Goal: Task Accomplishment & Management: Use online tool/utility

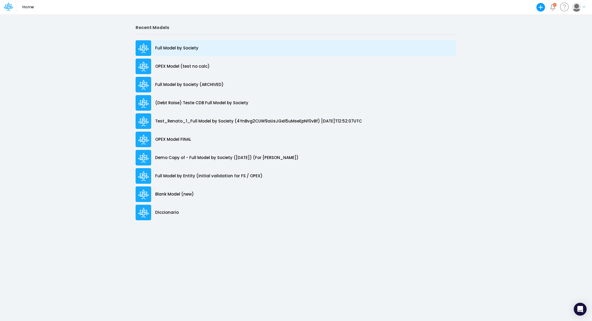
click at [167, 54] on div "Full Model by Society" at bounding box center [295, 48] width 321 height 16
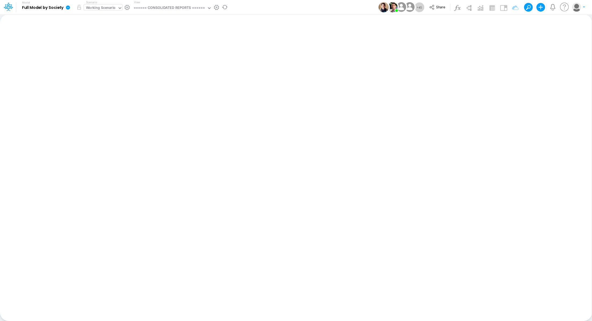
click at [93, 8] on div "Working Scenario" at bounding box center [101, 8] width 30 height 6
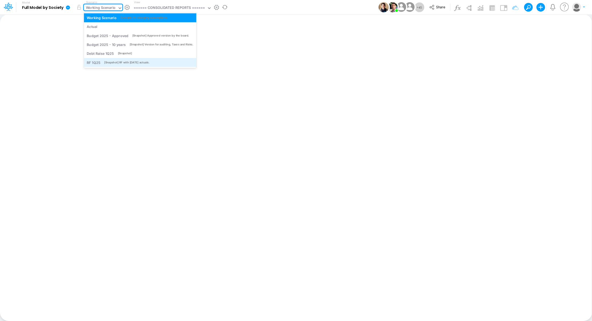
click at [124, 61] on div "[Snapshot] RF with April25 actuals." at bounding box center [126, 62] width 45 height 4
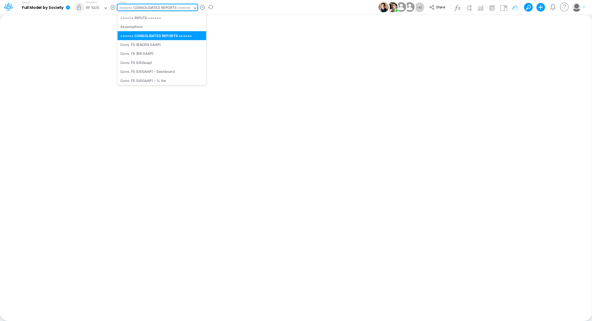
click at [146, 9] on div "====== CONSOLIDATED REPORTS ======" at bounding box center [154, 8] width 71 height 6
click at [164, 65] on div "Cons. FS (USGaap)" at bounding box center [162, 62] width 89 height 9
type input "Consolidated FS - USGAAP"
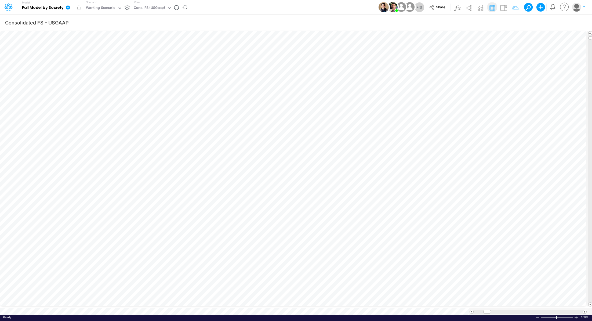
scroll to position [2, 1]
click at [93, 7] on div "Working Scenario" at bounding box center [101, 8] width 30 height 6
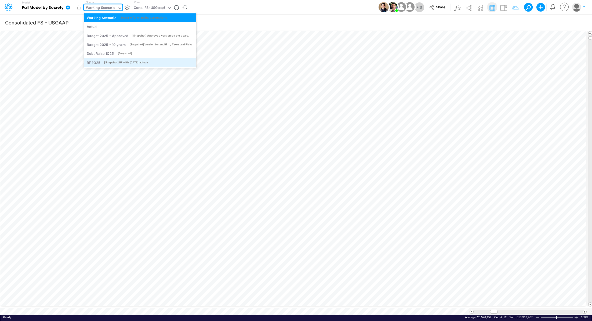
click at [144, 61] on div "[Snapshot] RF with April25 actuals." at bounding box center [126, 62] width 45 height 4
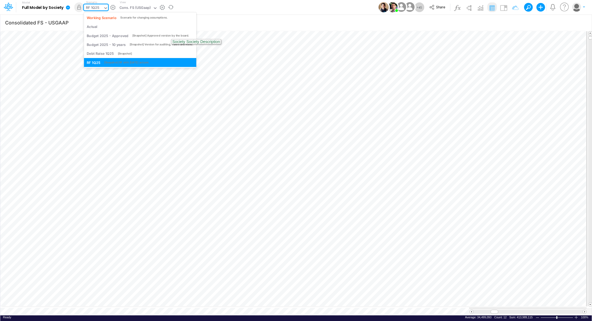
click at [98, 7] on div "RF 1Q25" at bounding box center [92, 8] width 13 height 6
click at [103, 18] on div "Working Scenario" at bounding box center [102, 17] width 30 height 5
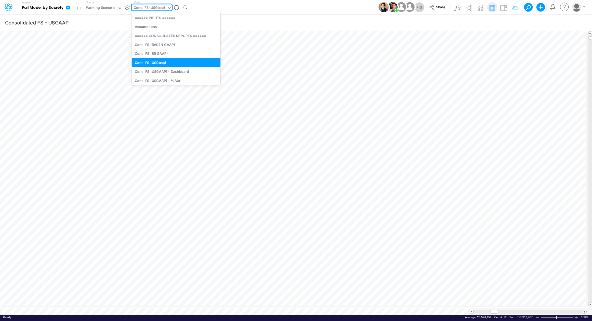
click at [141, 8] on div "Cons. FS (USGaap)" at bounding box center [149, 8] width 31 height 6
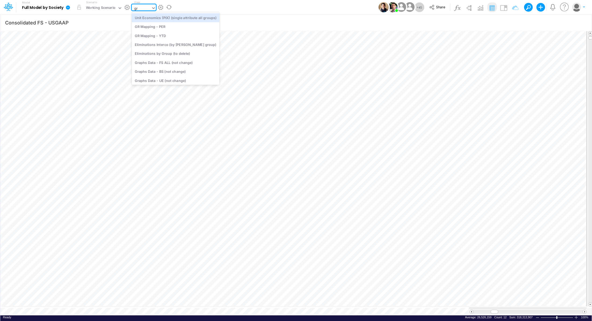
type input "gra"
click at [152, 19] on div "Graphs Data - FS ALL (not change)" at bounding box center [168, 17] width 72 height 9
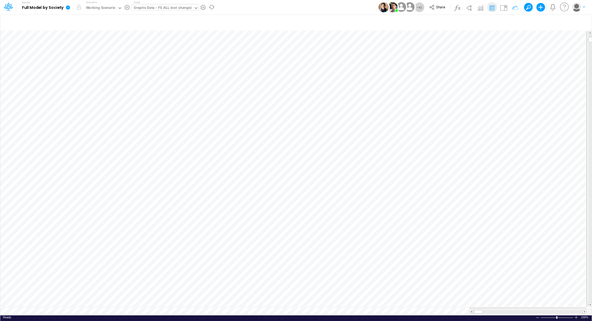
click at [68, 9] on icon at bounding box center [68, 7] width 4 height 4
click at [93, 44] on button "Export" at bounding box center [94, 47] width 57 height 9
click at [162, 52] on button "Excel" at bounding box center [152, 50] width 57 height 8
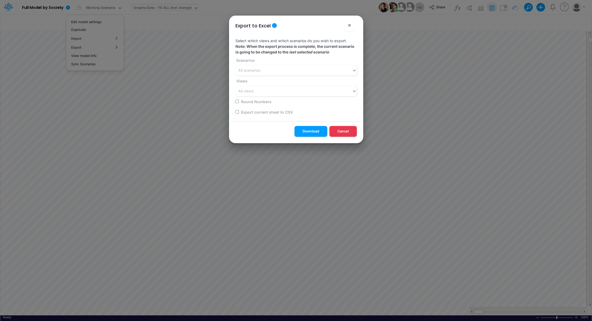
click at [238, 112] on input "checkbox" at bounding box center [236, 111] width 3 height 3
checkbox input "true"
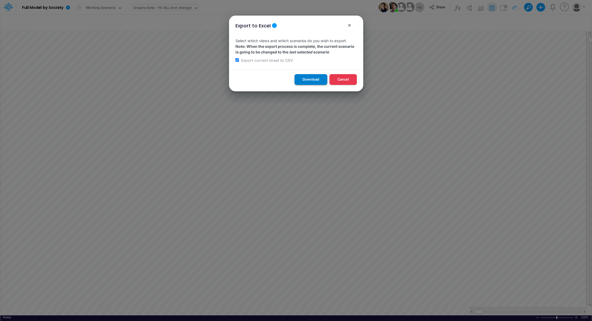
click at [304, 77] on button "Download" at bounding box center [310, 79] width 33 height 10
click at [211, 123] on div "Export to Excel × Select which views and which scenarios do you wish to export.…" at bounding box center [296, 160] width 592 height 321
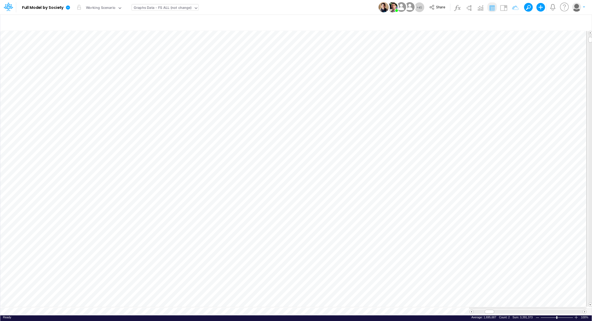
scroll to position [2, 1]
click at [161, 7] on div "Graphs Data - FS ALL (not change)" at bounding box center [163, 8] width 58 height 6
type input "gr"
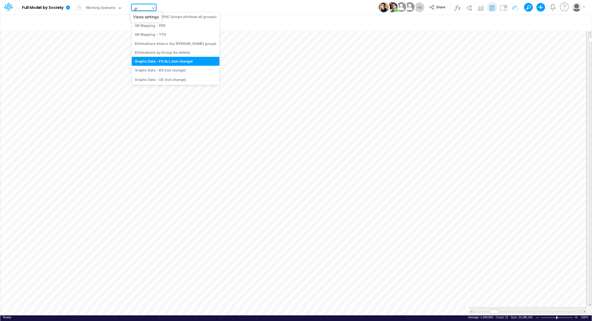
scroll to position [1, 0]
click at [184, 73] on div "Graphs Data - BS (not change)" at bounding box center [176, 70] width 88 height 9
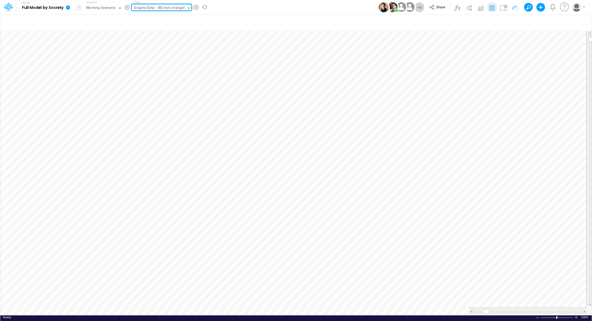
click at [69, 7] on icon at bounding box center [68, 7] width 4 height 4
click at [106, 49] on button "Export" at bounding box center [94, 47] width 57 height 9
click at [155, 53] on button "Excel" at bounding box center [152, 50] width 57 height 8
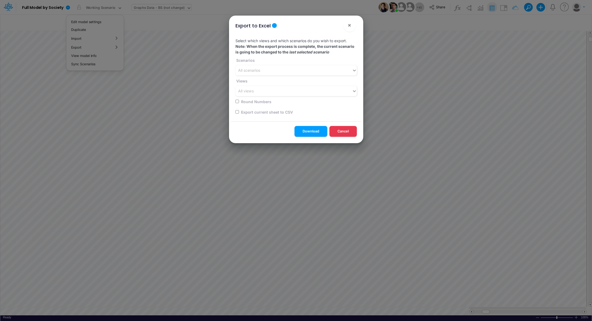
click at [235, 112] on input "checkbox" at bounding box center [236, 111] width 3 height 3
checkbox input "true"
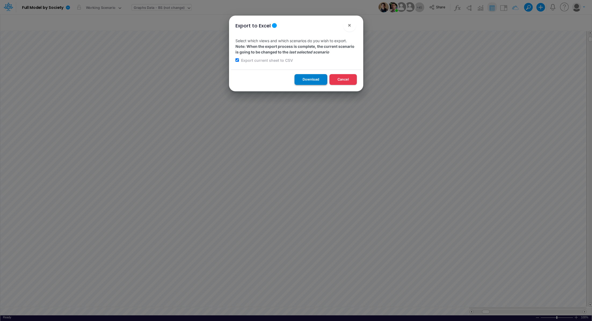
click at [309, 82] on button "Download" at bounding box center [310, 79] width 33 height 10
click at [141, 10] on div "Export to Excel × Select which views and which scenarios do you wish to export.…" at bounding box center [296, 160] width 592 height 321
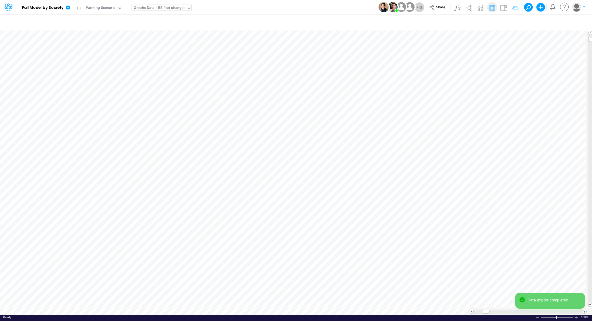
click at [147, 10] on div "Graphs Data - BS (not change)" at bounding box center [159, 8] width 51 height 6
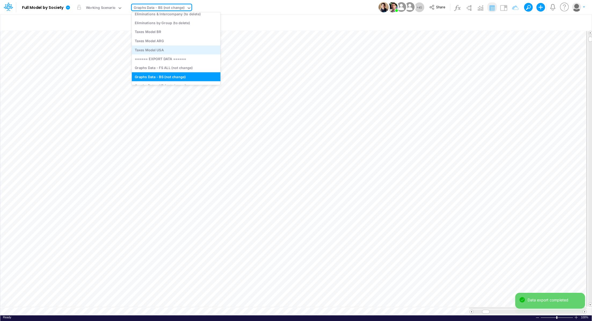
scroll to position [1598, 0]
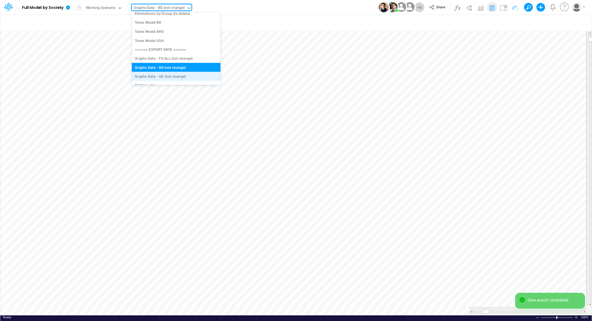
click at [174, 75] on div "Graphs Data - UE (not change)" at bounding box center [176, 76] width 89 height 9
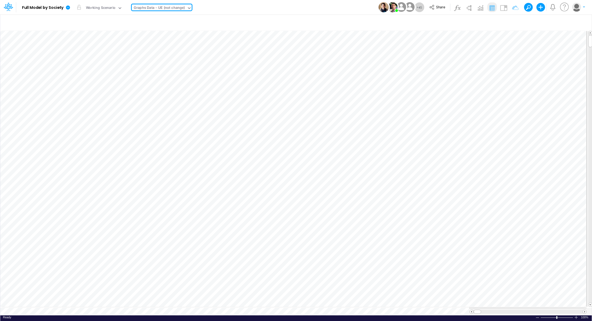
click at [174, 8] on div "Graphs Data - UE (not change)" at bounding box center [159, 8] width 51 height 6
click at [71, 7] on link at bounding box center [69, 7] width 11 height 14
click at [92, 47] on button "Export" at bounding box center [94, 47] width 57 height 9
click at [150, 53] on button "Excel" at bounding box center [152, 50] width 57 height 8
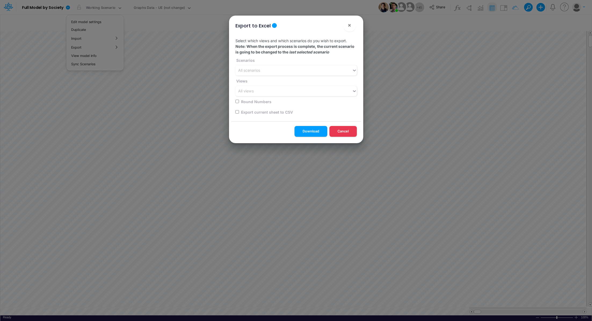
click at [237, 111] on input "checkbox" at bounding box center [236, 111] width 3 height 3
checkbox input "true"
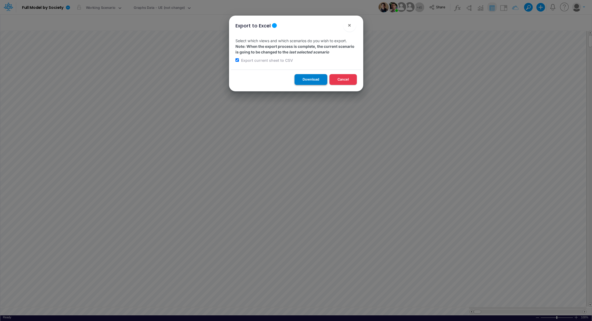
click at [306, 80] on button "Download" at bounding box center [310, 79] width 33 height 10
click at [170, 7] on div "Export to Excel × Select which views and which scenarios do you wish to export.…" at bounding box center [296, 160] width 592 height 321
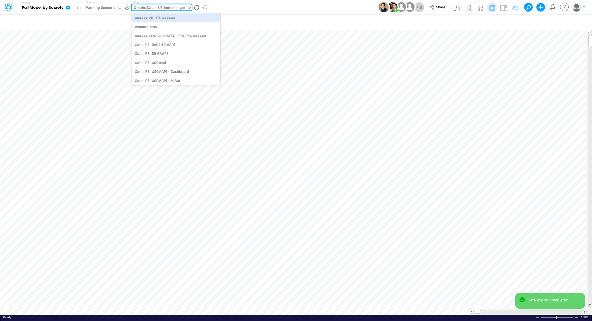
click at [145, 9] on div "Graphs Data - UE (not change)" at bounding box center [159, 8] width 51 height 6
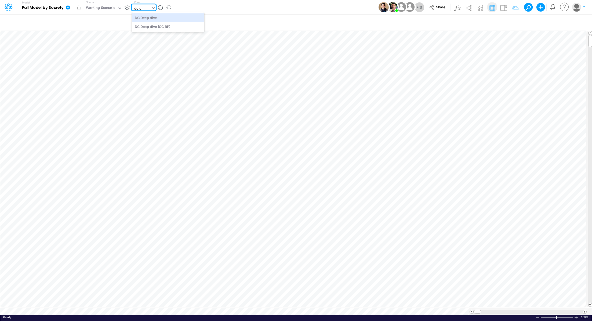
type input "dc de"
click at [148, 18] on div "DC Deep dive" at bounding box center [168, 17] width 72 height 9
click at [69, 9] on icon at bounding box center [67, 7] width 5 height 5
click at [95, 46] on button "Export" at bounding box center [94, 47] width 57 height 9
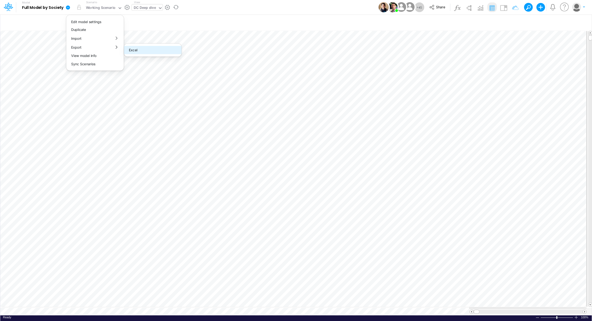
click at [147, 50] on button "Excel" at bounding box center [152, 50] width 57 height 8
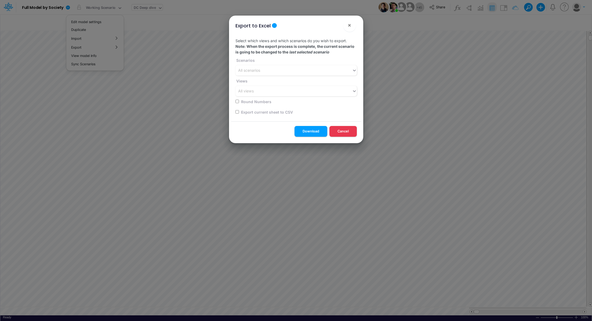
click at [236, 111] on input "checkbox" at bounding box center [236, 111] width 3 height 3
checkbox input "true"
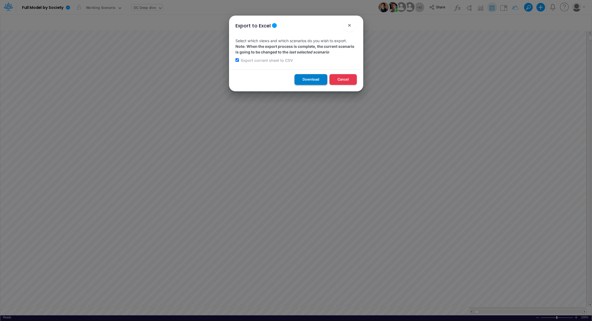
click at [302, 82] on button "Download" at bounding box center [310, 79] width 33 height 10
click at [142, 9] on div "Export to Excel × Select which views and which scenarios do you wish to export.…" at bounding box center [296, 160] width 592 height 321
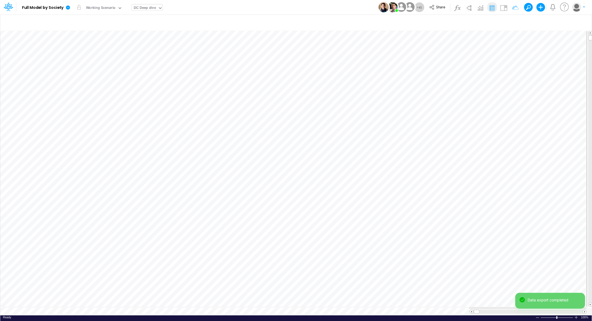
click at [142, 9] on div "DC Deep dive" at bounding box center [145, 8] width 22 height 6
type input "bs de"
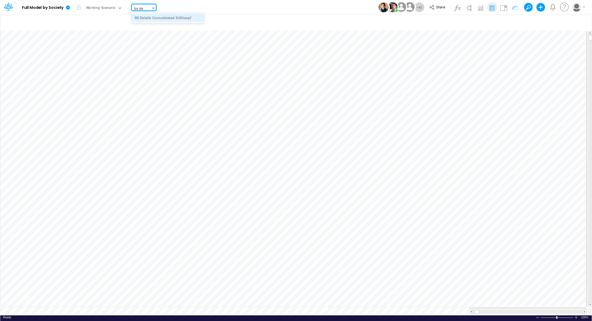
click at [158, 19] on div "BS Details Consolidated (USGaap)" at bounding box center [168, 17] width 72 height 9
click at [67, 9] on icon at bounding box center [68, 7] width 4 height 4
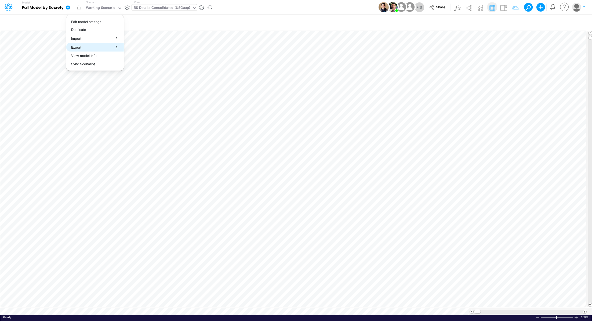
click at [97, 49] on button "Export" at bounding box center [94, 47] width 57 height 9
click at [157, 54] on button "Excel" at bounding box center [152, 50] width 57 height 8
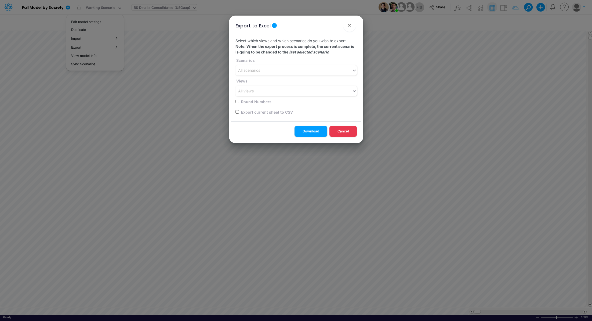
click at [237, 111] on input "checkbox" at bounding box center [236, 111] width 3 height 3
checkbox input "true"
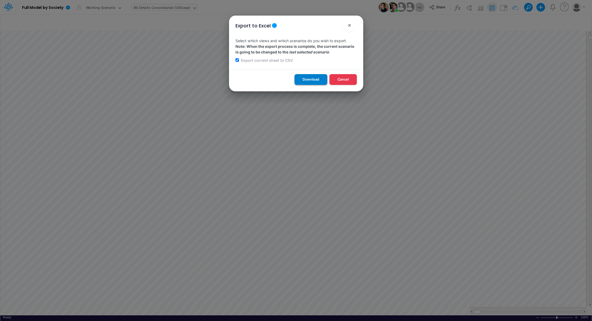
click at [305, 83] on button "Download" at bounding box center [310, 79] width 33 height 10
click at [156, 6] on div "Export to Excel × Select which views and which scenarios do you wish to export.…" at bounding box center [296, 160] width 592 height 321
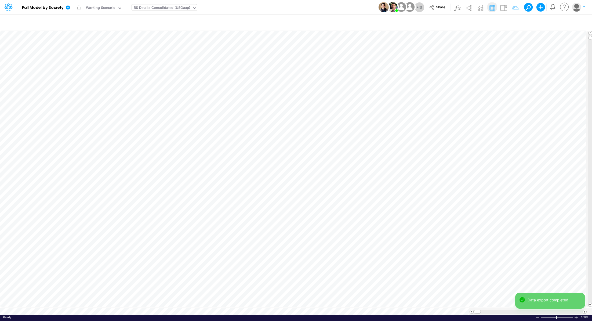
click at [156, 8] on div "BS Details Consolidated (USGaap)" at bounding box center [162, 8] width 57 height 6
type input "P&L"
click at [148, 28] on div "P&L (C & B2B)" at bounding box center [168, 26] width 72 height 9
click at [68, 9] on icon at bounding box center [68, 7] width 4 height 4
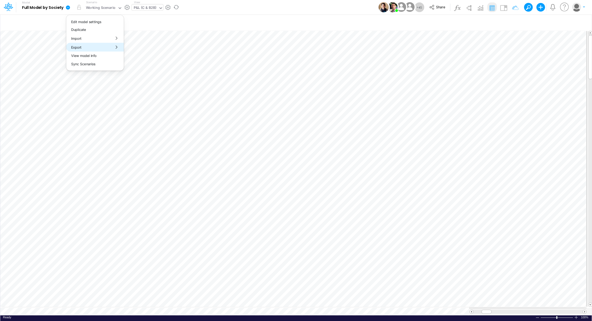
click at [90, 46] on button "Export" at bounding box center [94, 47] width 57 height 9
click at [152, 50] on button "Excel" at bounding box center [152, 50] width 57 height 8
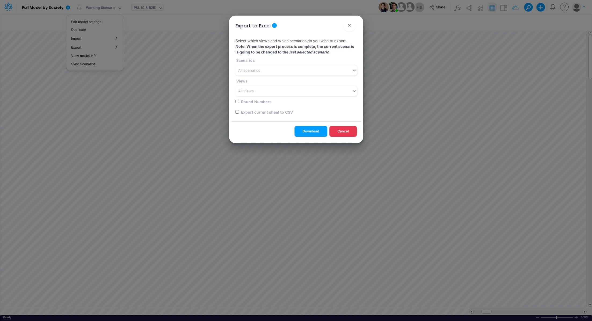
click at [237, 111] on input "checkbox" at bounding box center [236, 111] width 3 height 3
checkbox input "true"
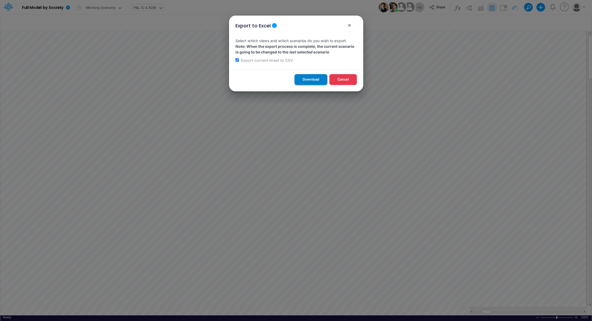
click at [303, 82] on button "Download" at bounding box center [310, 79] width 33 height 10
click at [350, 26] on span "×" at bounding box center [348, 25] width 3 height 6
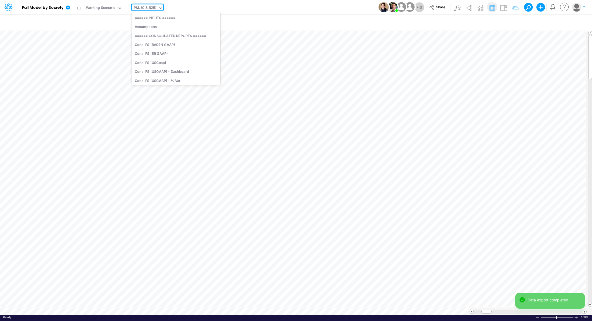
click at [149, 10] on div "P&L (C & B2B)" at bounding box center [145, 8] width 23 height 6
type input "uni"
click at [151, 23] on div "Unit Economics (PIX)" at bounding box center [176, 26] width 88 height 9
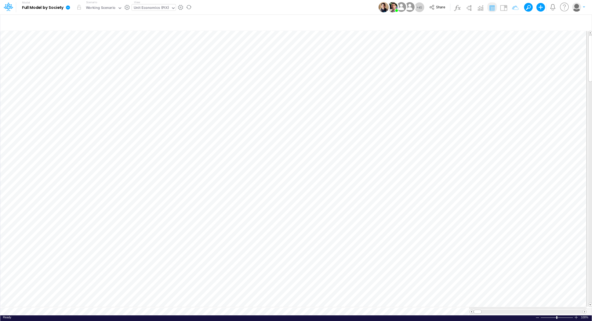
click at [68, 7] on icon at bounding box center [68, 7] width 4 height 4
click at [88, 45] on button "Export" at bounding box center [94, 47] width 57 height 9
click at [152, 52] on button "Excel" at bounding box center [152, 50] width 57 height 8
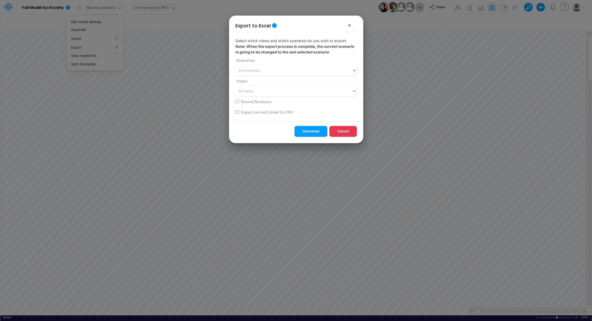
click at [237, 111] on input "checkbox" at bounding box center [236, 111] width 3 height 3
checkbox input "true"
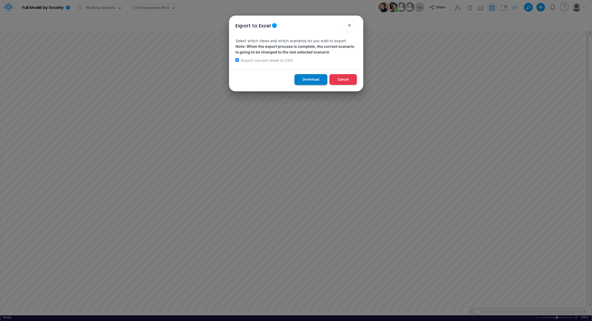
click at [301, 81] on button "Download" at bounding box center [310, 79] width 33 height 10
click at [352, 26] on button "×" at bounding box center [349, 25] width 13 height 13
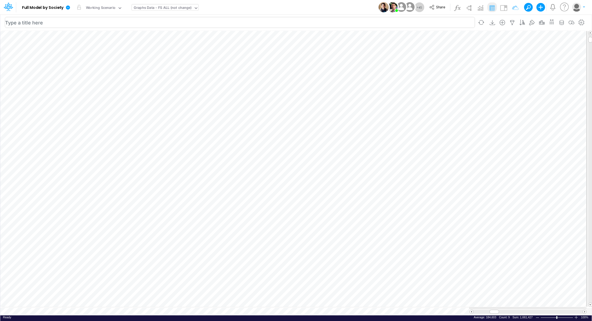
scroll to position [2, 1]
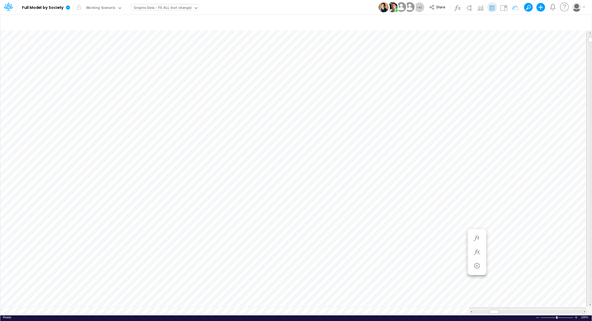
type input "Consolidated FS - USGAAP"
